Goal: Transaction & Acquisition: Purchase product/service

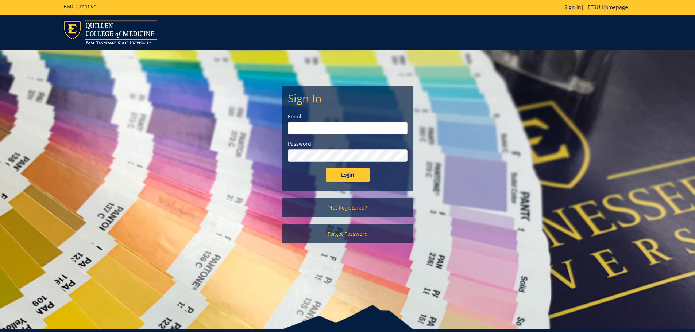
type input "[EMAIL_ADDRESS][DOMAIN_NAME]"
click at [333, 174] on input "Login" at bounding box center [348, 175] width 44 height 15
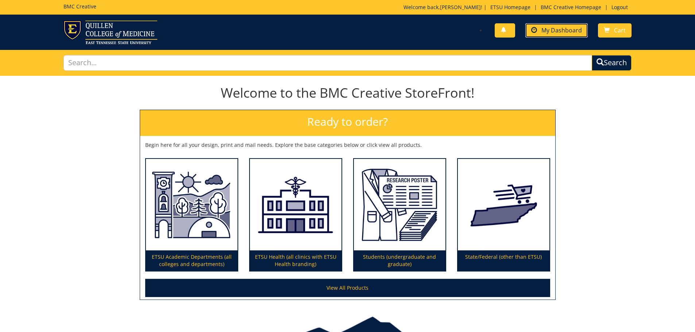
click at [559, 30] on span "My Dashboard" at bounding box center [561, 30] width 40 height 8
click at [556, 34] on span "My Dashboard" at bounding box center [561, 30] width 40 height 8
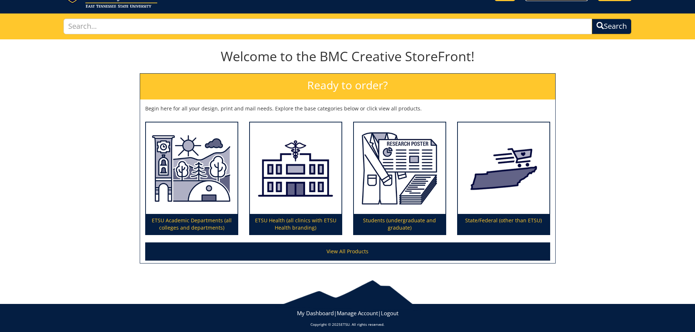
scroll to position [43, 0]
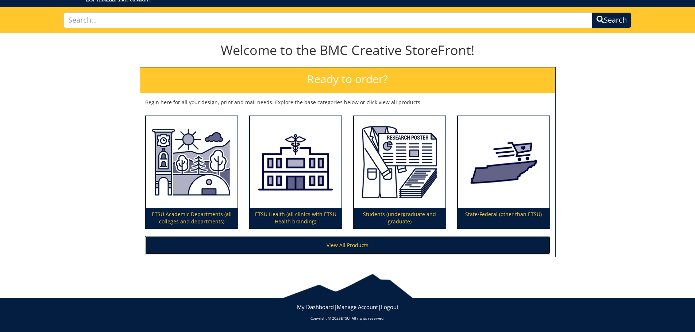
click at [362, 249] on link "View All Products" at bounding box center [347, 245] width 405 height 18
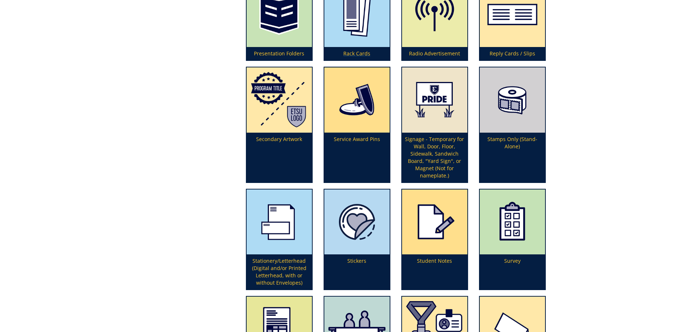
scroll to position [2042, 0]
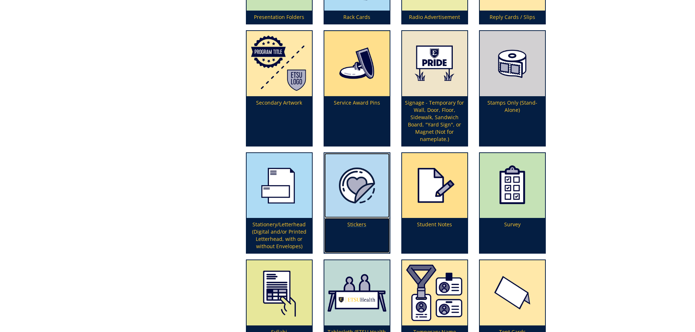
click at [357, 201] on img at bounding box center [356, 185] width 65 height 65
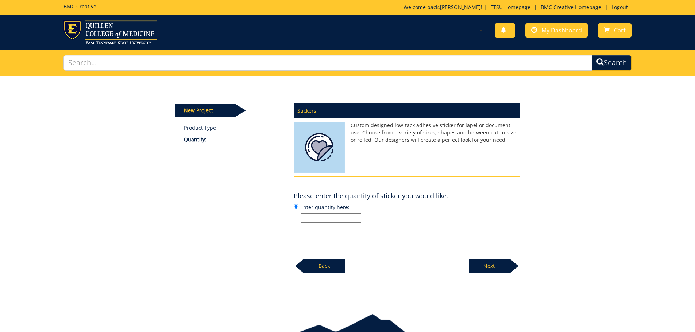
click at [330, 218] on input "Enter quantity here:" at bounding box center [331, 217] width 60 height 9
click at [405, 216] on p at bounding box center [410, 217] width 219 height 9
click at [298, 209] on input "Enter quantity here:" at bounding box center [296, 206] width 5 height 5
click at [310, 216] on input "Enter quantity here:" at bounding box center [331, 217] width 60 height 9
type input "Depends on price"
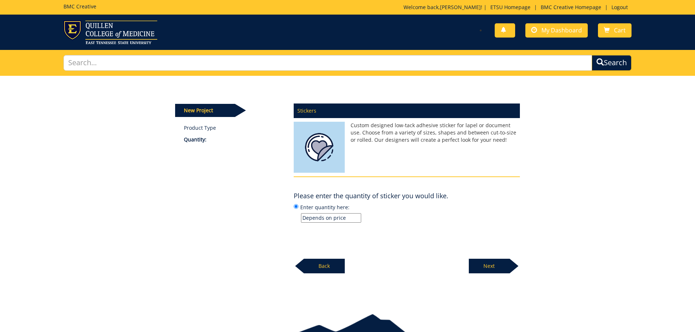
click at [487, 268] on p "Next" at bounding box center [489, 266] width 41 height 15
click at [319, 219] on input "Enter size here or "I need help":" at bounding box center [331, 217] width 60 height 9
type input "I need help"
click at [488, 265] on p "Next" at bounding box center [489, 266] width 41 height 15
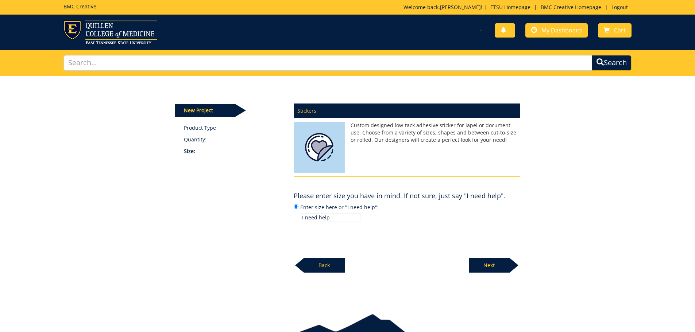
click at [487, 265] on p "Next" at bounding box center [489, 265] width 41 height 15
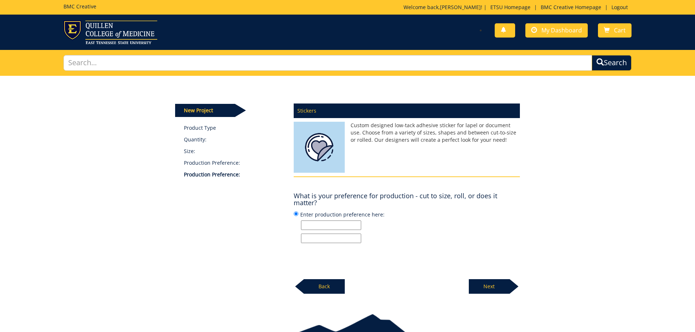
click at [311, 226] on input "Enter production preference here:" at bounding box center [331, 225] width 60 height 9
type input "Cut to size"
click at [496, 286] on p "Next" at bounding box center [489, 286] width 41 height 15
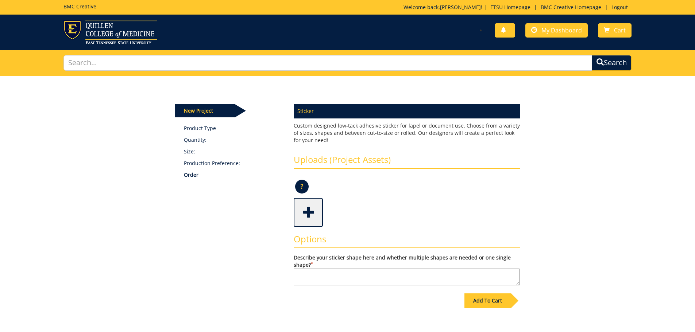
click at [305, 275] on textarea "Describe your sticker shape here and whether multiple shapes are needed or one …" at bounding box center [407, 277] width 226 height 17
type textarea "ETSU Bucky with a lab coat with our QCOM logo"
click at [472, 302] on div "Add To Cart" at bounding box center [487, 301] width 46 height 15
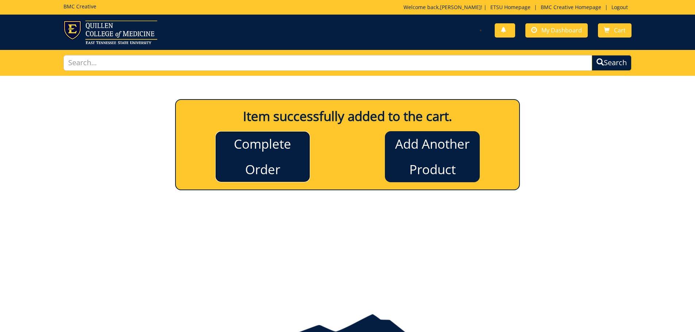
click at [281, 165] on link "Complete Order" at bounding box center [262, 156] width 95 height 51
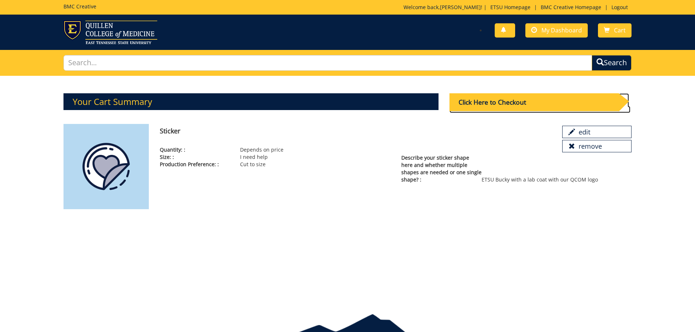
click at [524, 100] on div "Click Here to Checkout" at bounding box center [533, 102] width 169 height 18
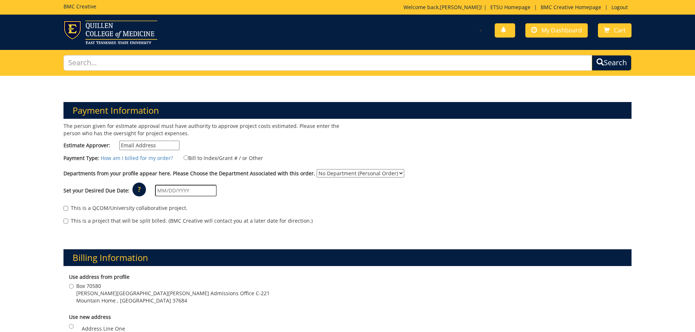
click at [165, 146] on input "Estimate Approver:" at bounding box center [149, 145] width 60 height 9
type input "[EMAIL_ADDRESS][DOMAIN_NAME]"
click at [185, 157] on input "Bill to Index/Grant # / or Other" at bounding box center [185, 157] width 5 height 5
radio input "true"
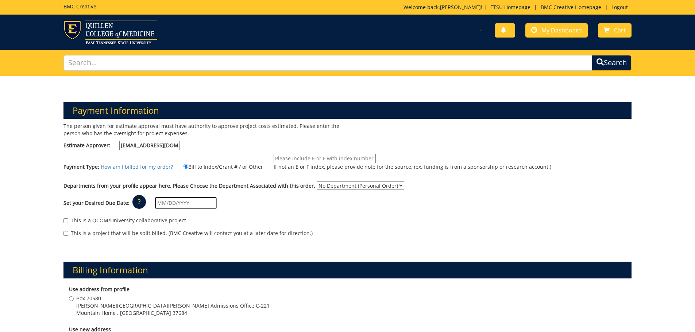
click at [301, 158] on input "If not an E or F index, please provide note for the source. (ex. funding is fro…" at bounding box center [325, 158] width 102 height 9
type input "E00000"
click at [393, 185] on select "No Department (Personal Order) Student Affairs COM" at bounding box center [361, 186] width 88 height 8
select select "171"
click at [317, 182] on select "No Department (Personal Order) Student Affairs COM" at bounding box center [361, 186] width 88 height 8
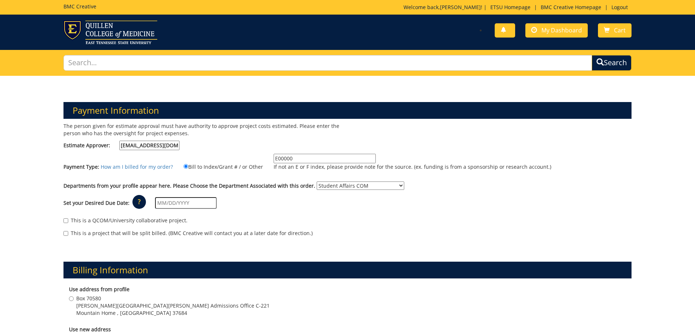
click at [159, 204] on input "text" at bounding box center [186, 203] width 62 height 12
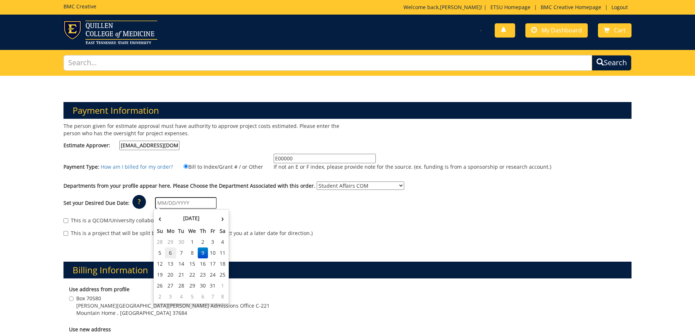
click at [171, 254] on td "6" at bounding box center [171, 253] width 12 height 11
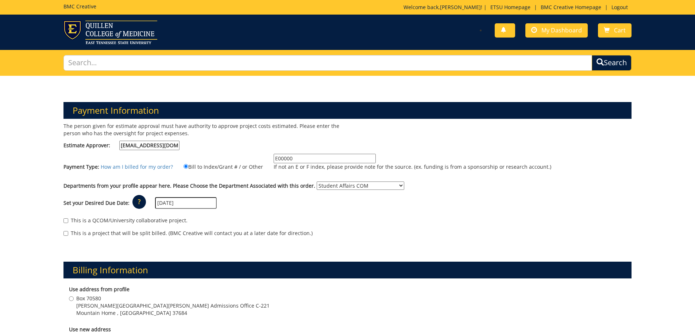
click at [185, 206] on input "[DATE]" at bounding box center [186, 203] width 62 height 12
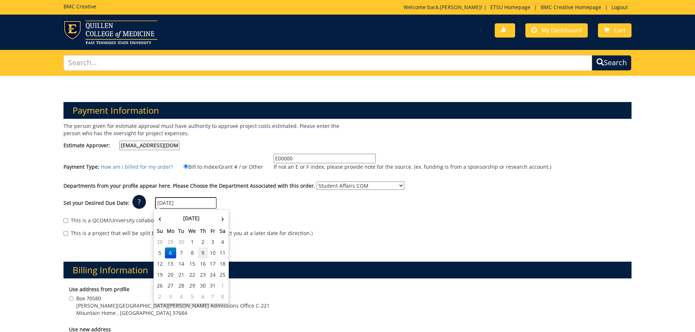
click at [204, 253] on td "9" at bounding box center [203, 253] width 10 height 11
type input "[DATE]"
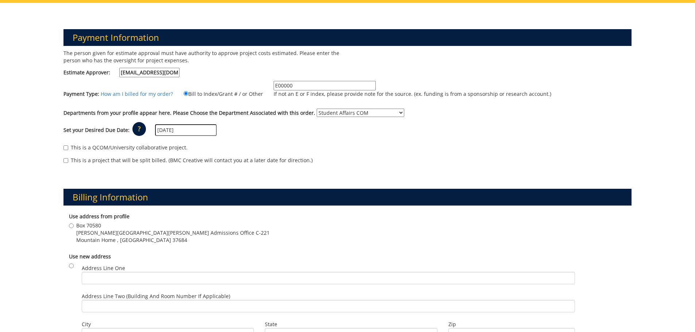
scroll to position [109, 0]
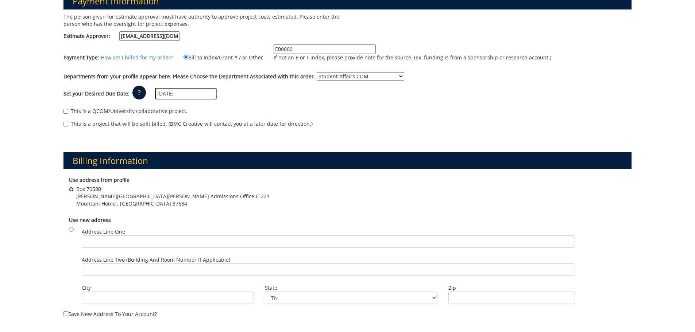
click at [70, 189] on input "Box 70580 [PERSON_NAME][GEOGRAPHIC_DATA][PERSON_NAME] Admissions Office C-[STRE…" at bounding box center [71, 189] width 5 height 5
radio input "true"
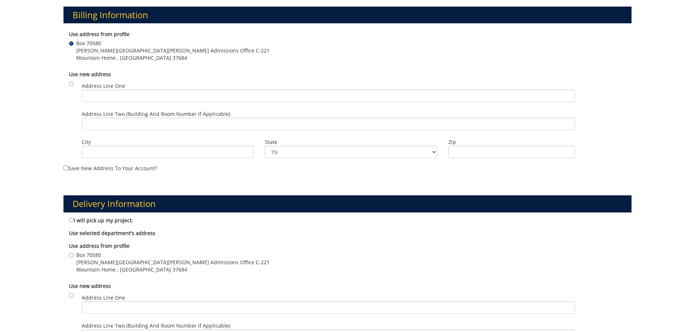
scroll to position [292, 0]
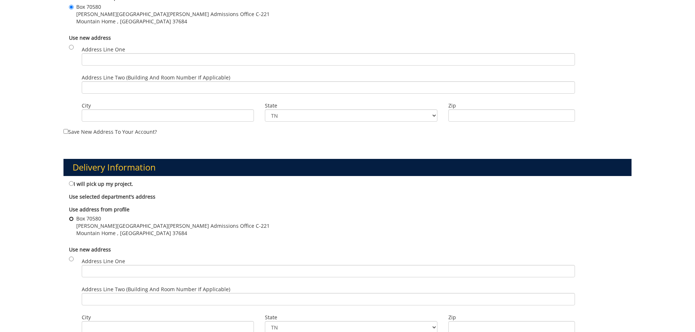
click at [71, 219] on input "Box 70580 [PERSON_NAME][GEOGRAPHIC_DATA][PERSON_NAME] Admissions Office C-[STRE…" at bounding box center [71, 219] width 5 height 5
radio input "true"
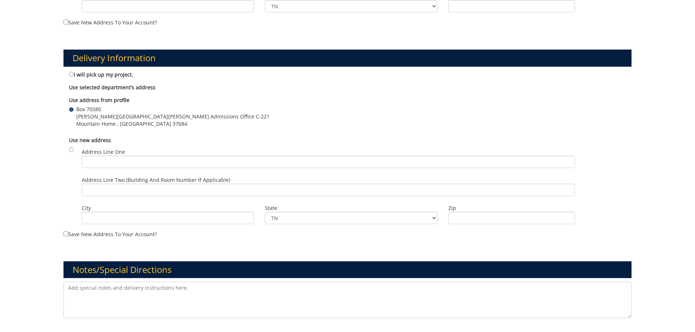
scroll to position [474, 0]
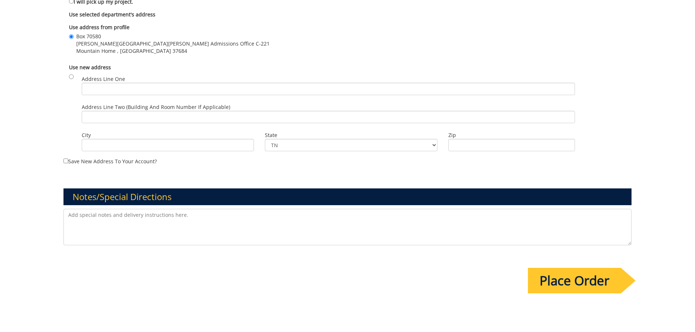
click at [579, 279] on input "Place Order" at bounding box center [574, 281] width 93 height 26
